Goal: Information Seeking & Learning: Learn about a topic

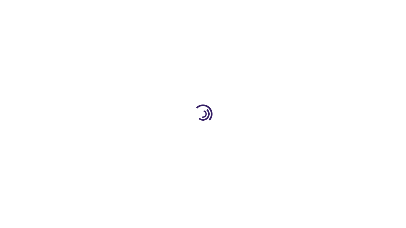
scroll to position [935, 0]
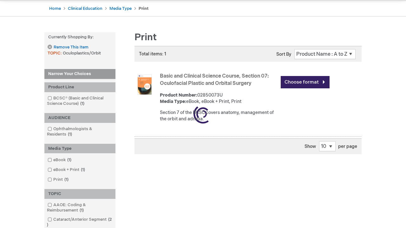
scroll to position [325, 0]
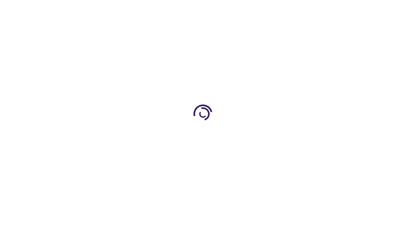
scroll to position [935, 0]
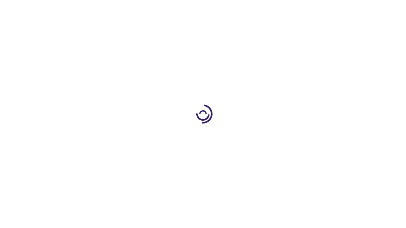
scroll to position [163, 0]
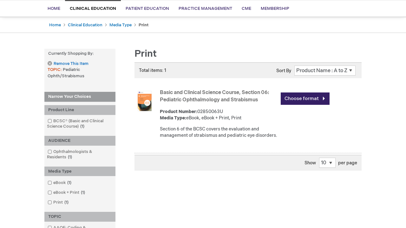
scroll to position [297, 0]
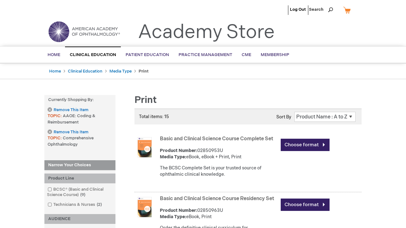
scroll to position [1308, 0]
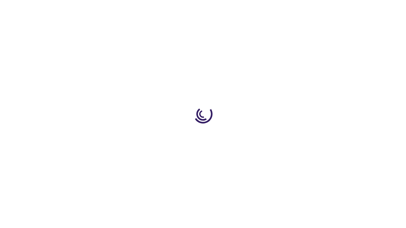
scroll to position [683, 0]
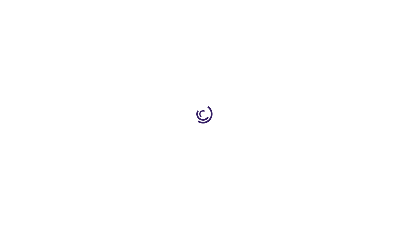
scroll to position [894, 0]
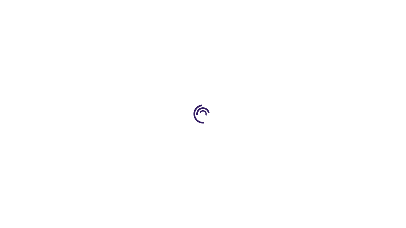
scroll to position [156, 0]
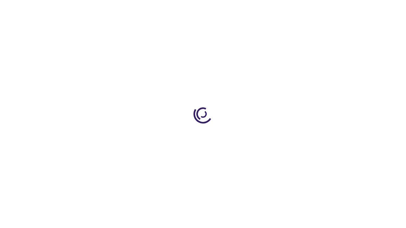
scroll to position [850, 0]
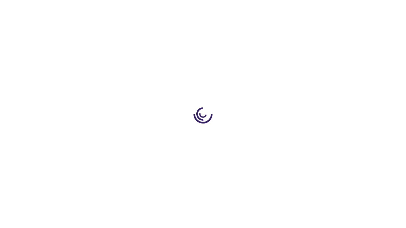
scroll to position [844, 0]
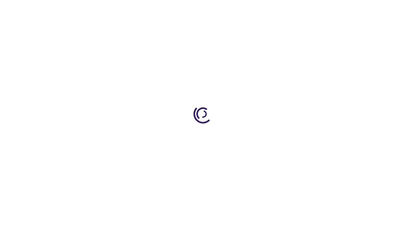
scroll to position [1109, 0]
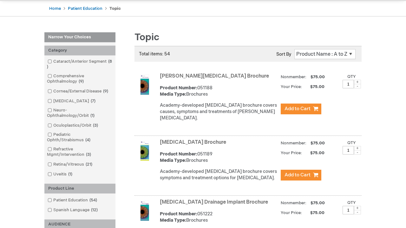
scroll to position [616, 0]
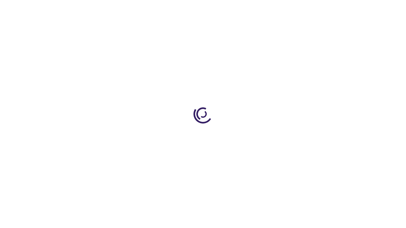
scroll to position [925, 0]
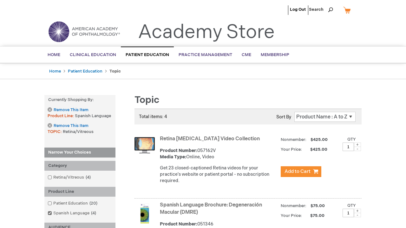
scroll to position [329, 0]
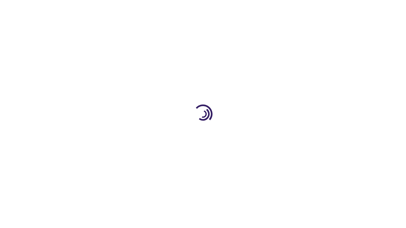
scroll to position [247, 0]
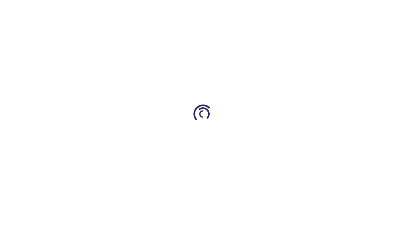
scroll to position [882, 0]
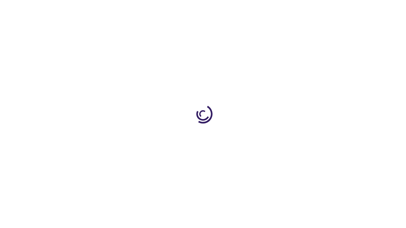
scroll to position [557, 0]
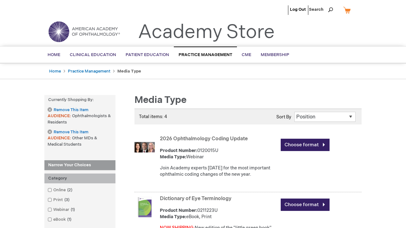
scroll to position [367, 0]
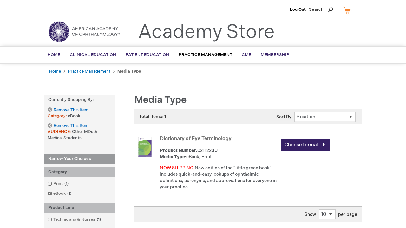
scroll to position [256, 0]
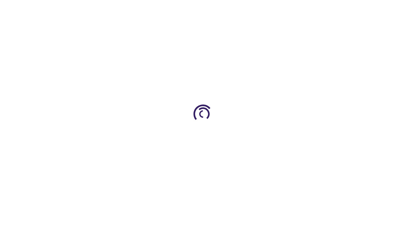
scroll to position [573, 0]
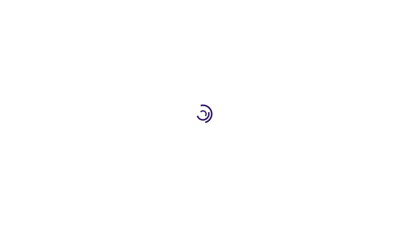
scroll to position [481, 0]
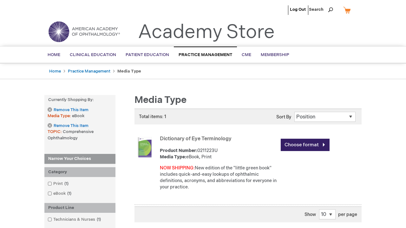
scroll to position [839, 0]
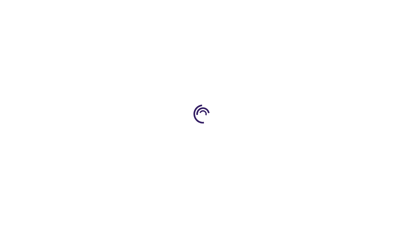
scroll to position [156, 0]
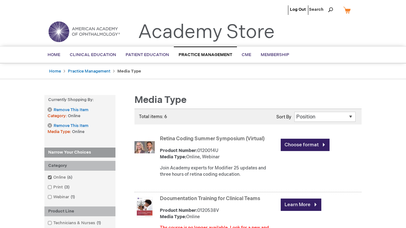
scroll to position [1055, 0]
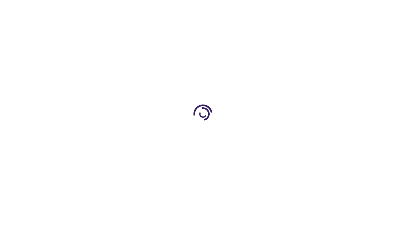
scroll to position [415, 0]
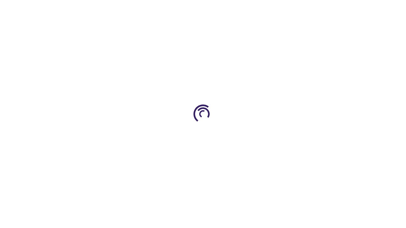
scroll to position [379, 0]
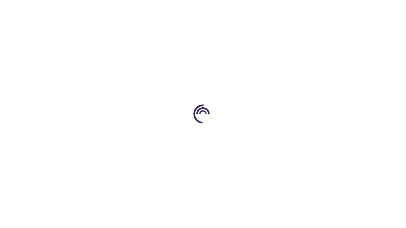
scroll to position [223, 0]
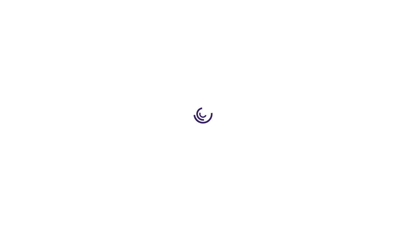
scroll to position [944, 0]
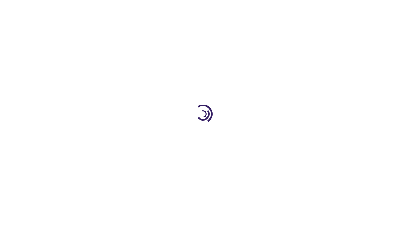
scroll to position [870, 0]
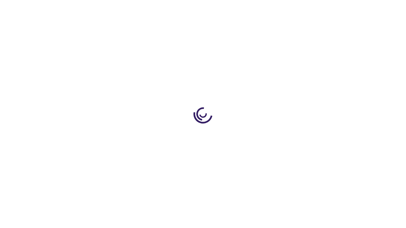
scroll to position [900, 0]
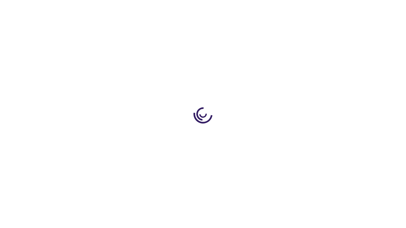
scroll to position [66, 0]
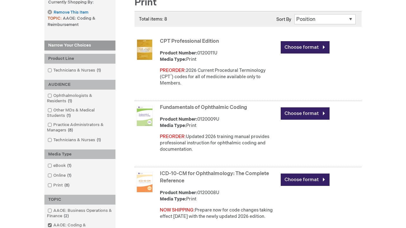
scroll to position [784, 0]
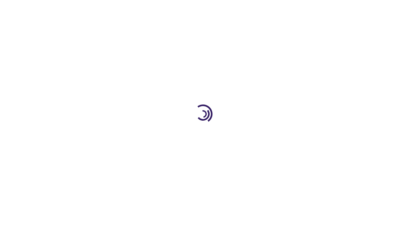
scroll to position [413, 0]
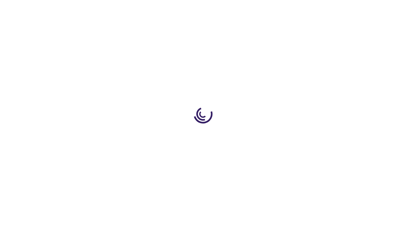
scroll to position [198, 0]
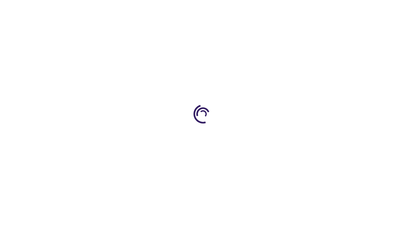
scroll to position [529, 0]
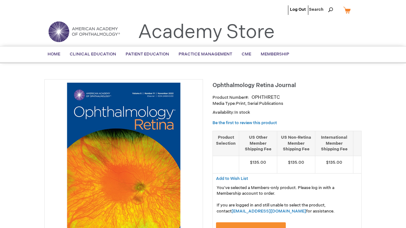
scroll to position [1502, 0]
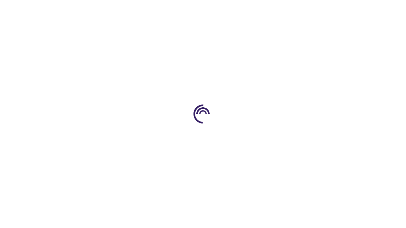
scroll to position [488, 0]
